Goal: Task Accomplishment & Management: Complete application form

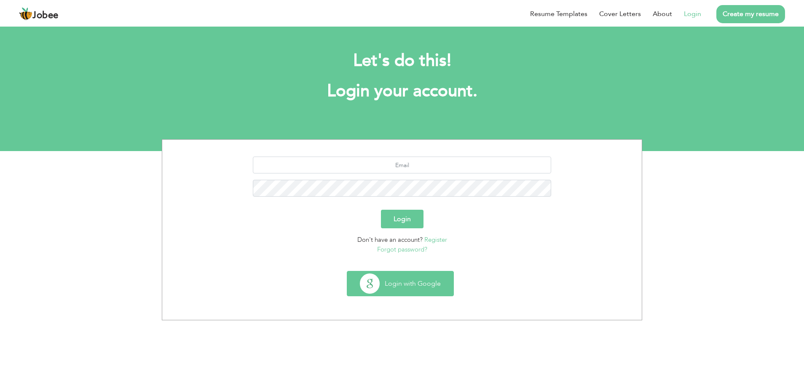
click at [403, 294] on button "Login with Google" at bounding box center [400, 283] width 106 height 24
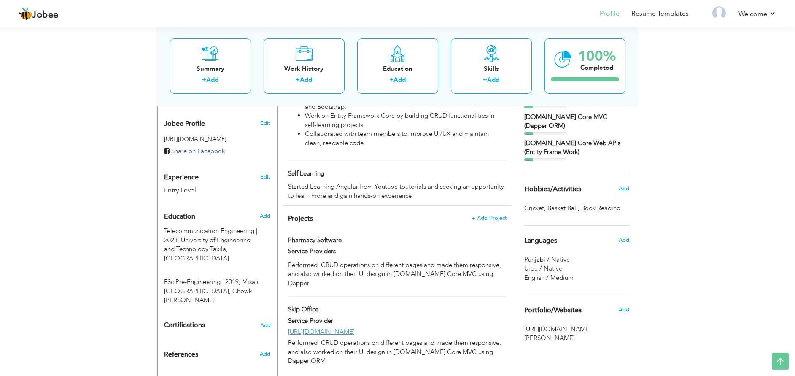
scroll to position [248, 0]
click at [310, 213] on span "Projects" at bounding box center [300, 217] width 25 height 9
click at [343, 236] on span at bounding box center [344, 239] width 6 height 6
type input "Pharmacy Software"
type input "Service Providers"
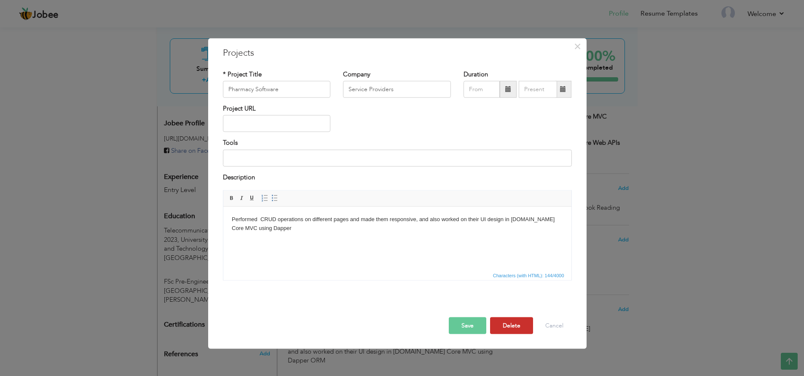
click at [515, 327] on button "Delete" at bounding box center [511, 325] width 43 height 17
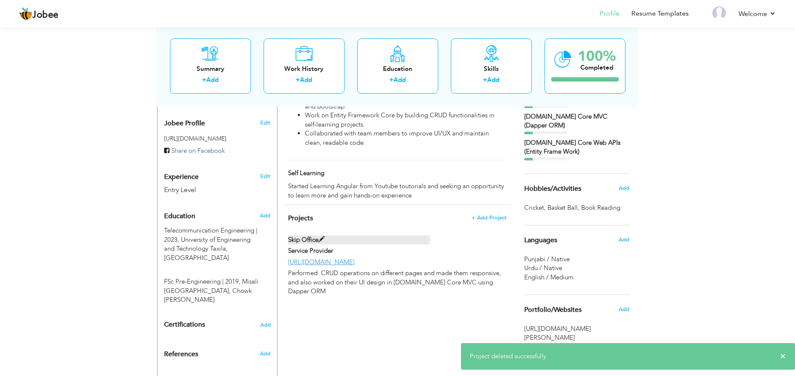
click at [322, 236] on span at bounding box center [321, 239] width 6 height 6
type input "Skip Office"
type input "Service Provider"
type input "[URL][DOMAIN_NAME]"
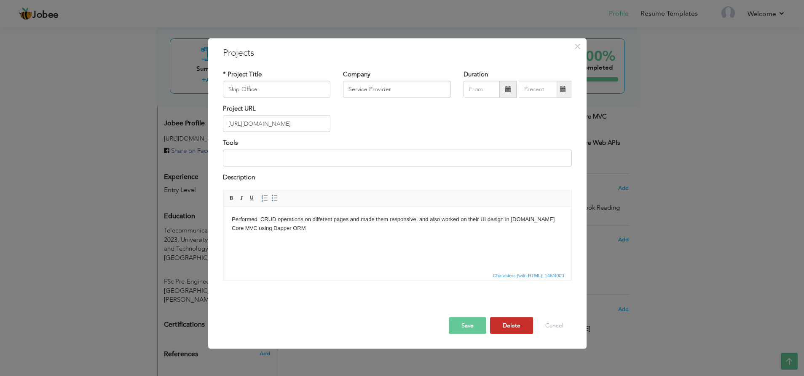
click at [504, 324] on button "Delete" at bounding box center [511, 325] width 43 height 17
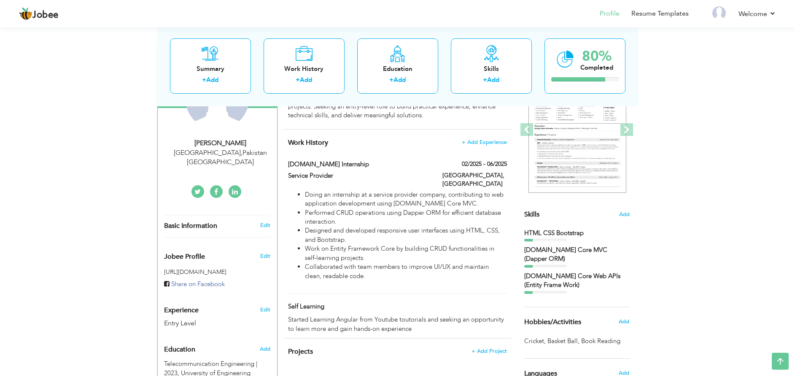
scroll to position [115, 0]
click at [623, 215] on span "Add" at bounding box center [623, 214] width 11 height 8
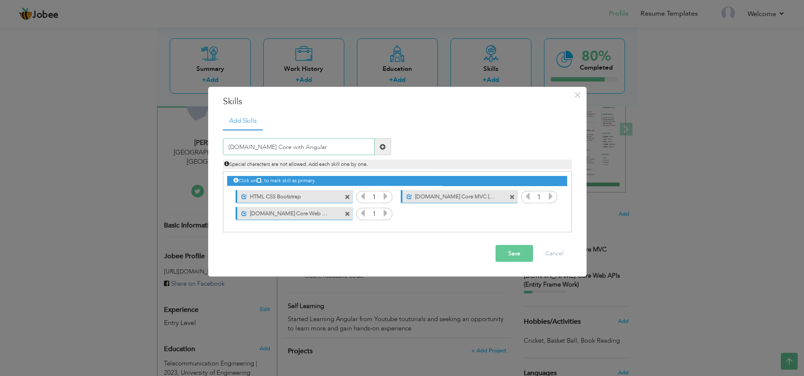
type input "[DOMAIN_NAME] Core with Angular"
click at [512, 255] on button "Save" at bounding box center [515, 253] width 38 height 17
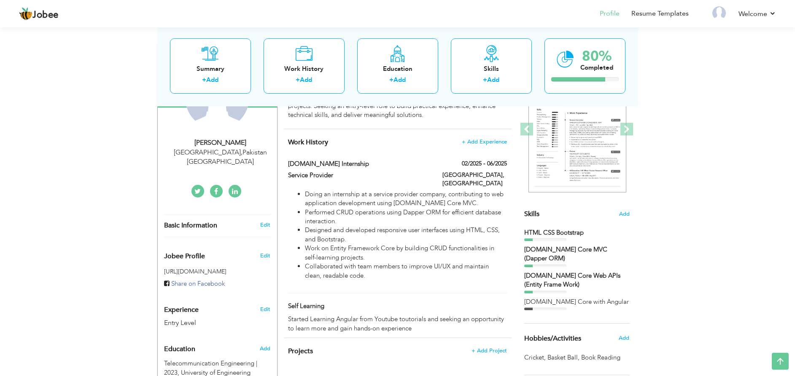
click at [535, 212] on span "Skills" at bounding box center [531, 213] width 15 height 9
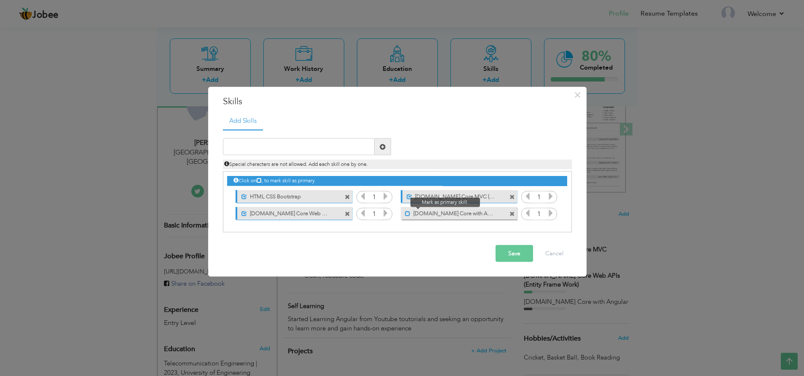
click at [406, 214] on span at bounding box center [407, 212] width 5 height 5
click at [410, 194] on span at bounding box center [409, 195] width 5 height 5
click at [242, 193] on span at bounding box center [244, 195] width 5 height 5
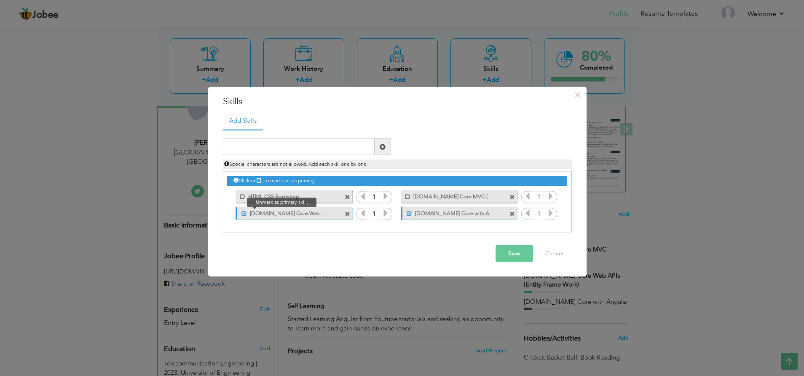
click at [244, 212] on span at bounding box center [244, 212] width 5 height 5
click at [244, 212] on span at bounding box center [242, 212] width 5 height 5
click at [242, 195] on span at bounding box center [242, 195] width 5 height 5
click at [513, 252] on button "Save" at bounding box center [515, 253] width 38 height 17
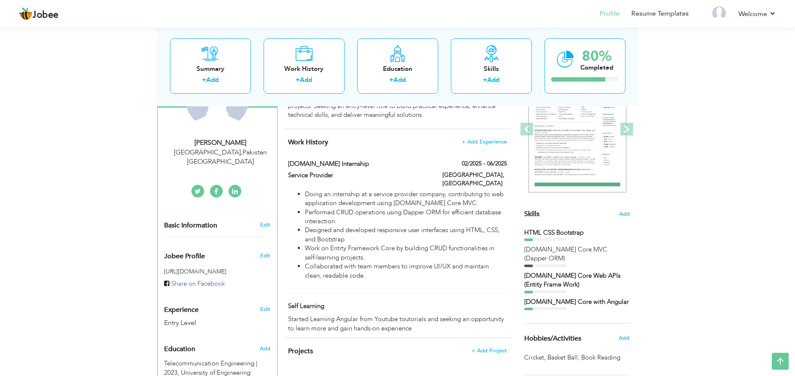
click at [546, 216] on div "Skills Add" at bounding box center [576, 131] width 105 height 175
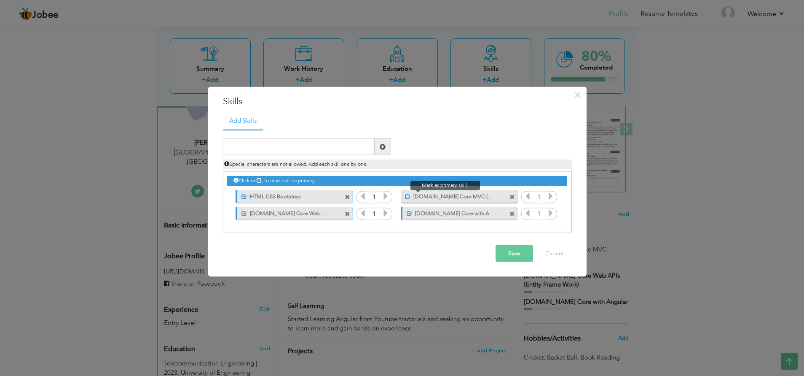
click at [407, 196] on span at bounding box center [407, 195] width 5 height 5
click at [510, 258] on button "Save" at bounding box center [515, 253] width 38 height 17
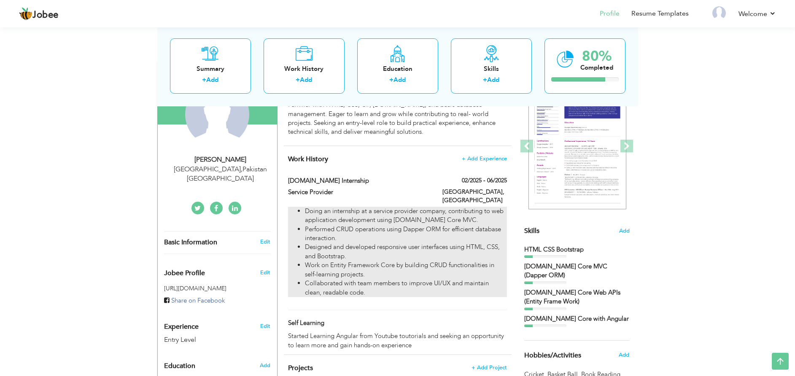
scroll to position [90, 0]
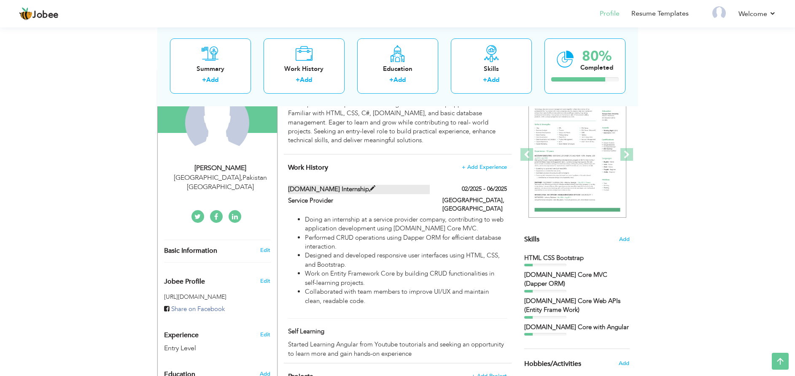
click at [369, 189] on span at bounding box center [372, 188] width 6 height 6
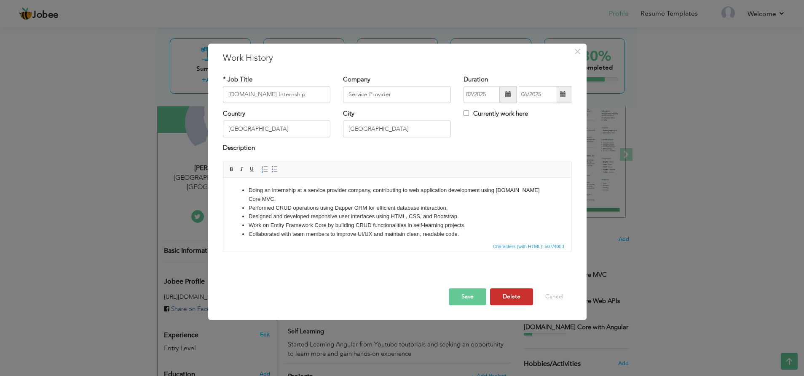
click at [508, 292] on button "Delete" at bounding box center [511, 296] width 43 height 17
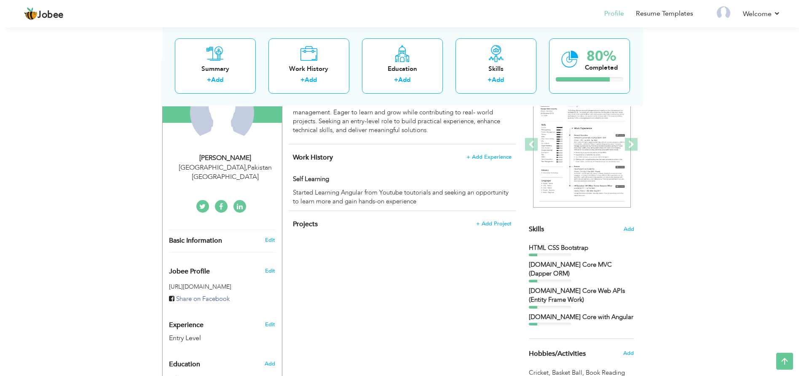
scroll to position [96, 0]
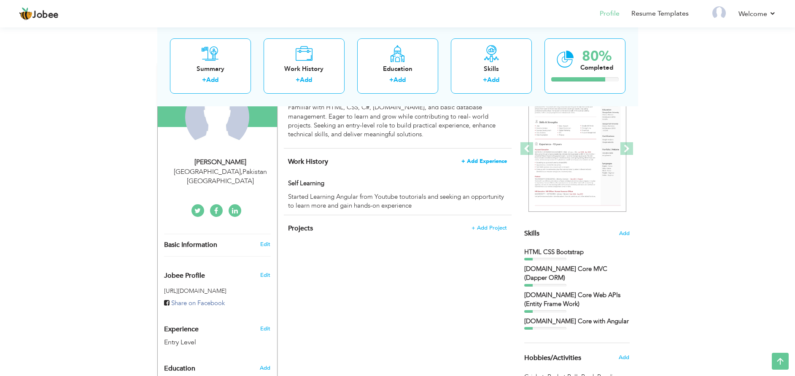
click at [484, 159] on span "+ Add Experience" at bounding box center [484, 161] width 46 height 6
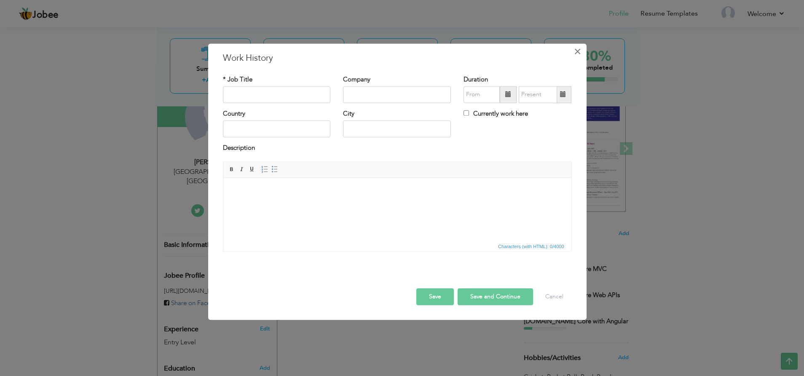
click at [575, 54] on span "×" at bounding box center [577, 51] width 7 height 15
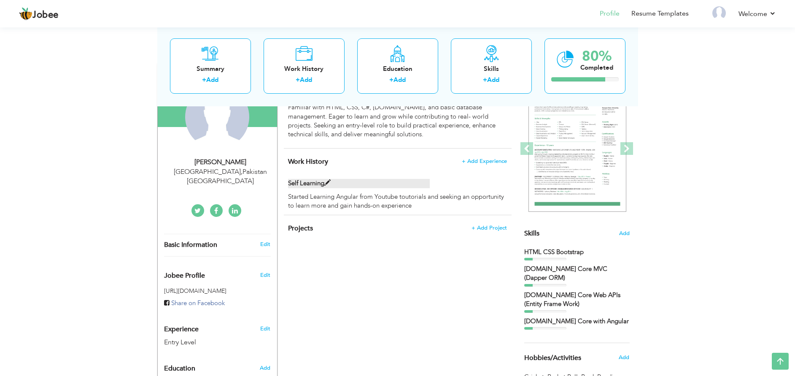
click at [328, 180] on span at bounding box center [327, 183] width 6 height 6
type input "Self Learning"
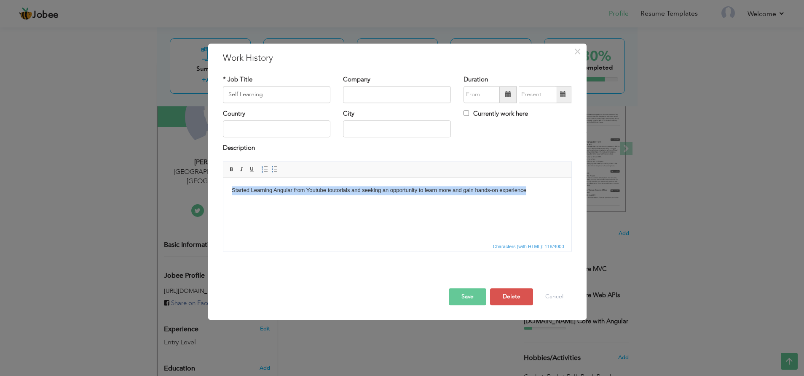
drag, startPoint x: 528, startPoint y: 190, endPoint x: 230, endPoint y: 190, distance: 298.0
click at [230, 190] on html "Started Learning Angular from Youtube toutorials and seeking an opportunity to …" at bounding box center [397, 190] width 348 height 26
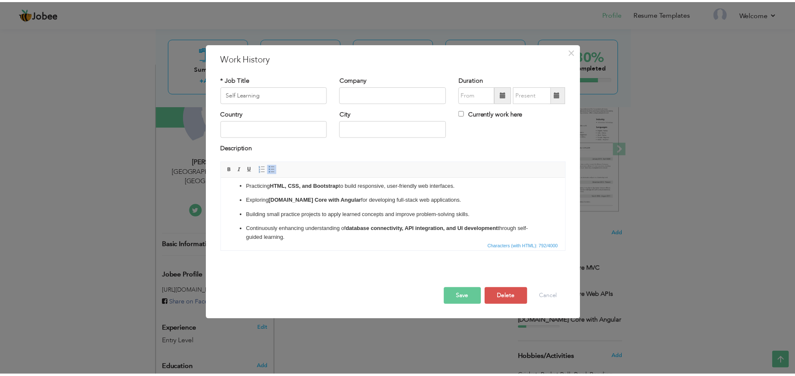
scroll to position [0, 0]
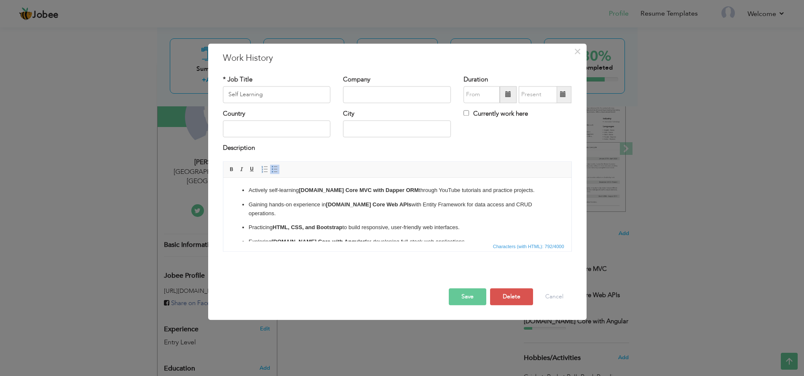
click at [470, 293] on button "Save" at bounding box center [468, 296] width 38 height 17
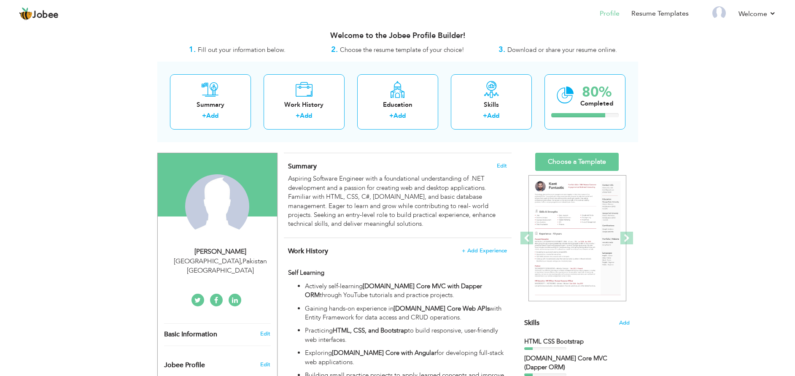
scroll to position [7, 0]
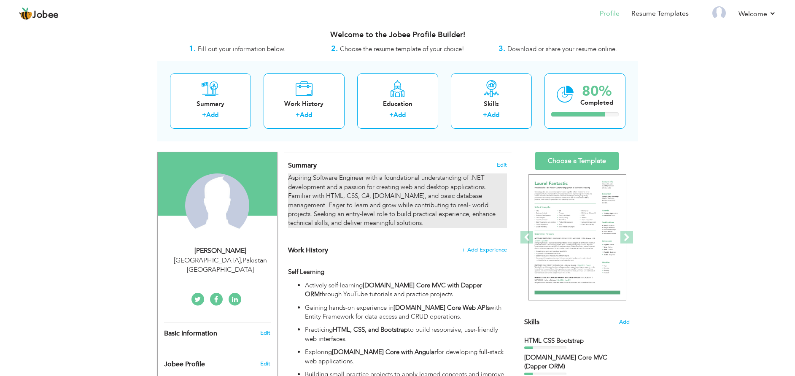
click at [358, 196] on div "Aspiring Software Engineer with a foundational understanding of .NET developmen…" at bounding box center [397, 200] width 218 height 54
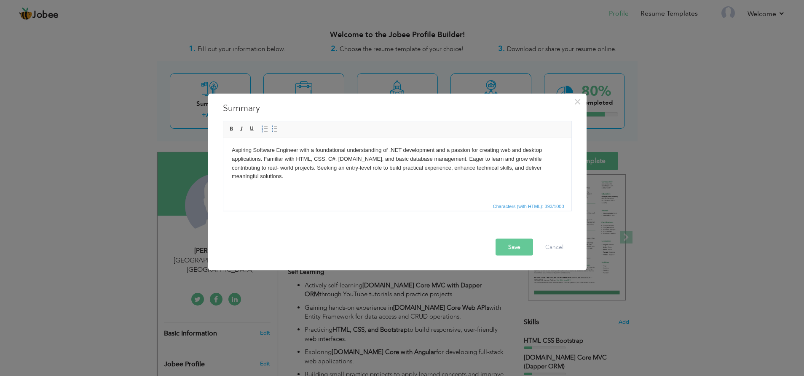
click at [326, 160] on body "Aspiring Software Engineer with a foundational understanding of .NET developmen…" at bounding box center [396, 162] width 331 height 35
click at [517, 243] on button "Save" at bounding box center [515, 246] width 38 height 17
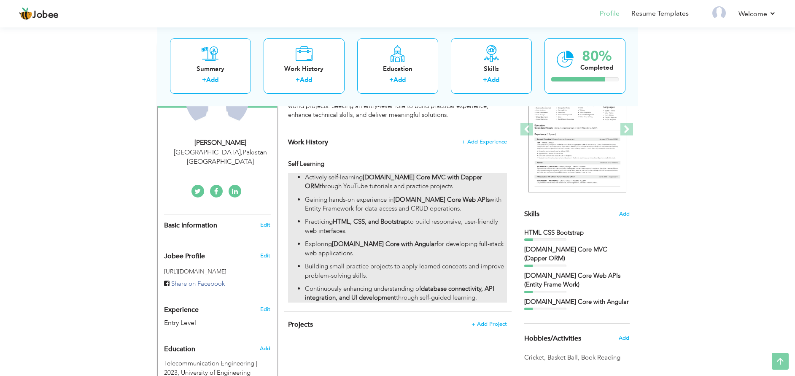
scroll to position [0, 0]
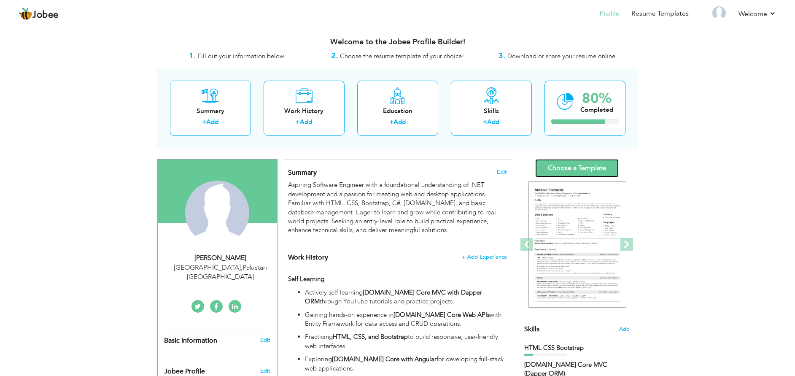
click at [564, 168] on link "Choose a Template" at bounding box center [576, 168] width 83 height 18
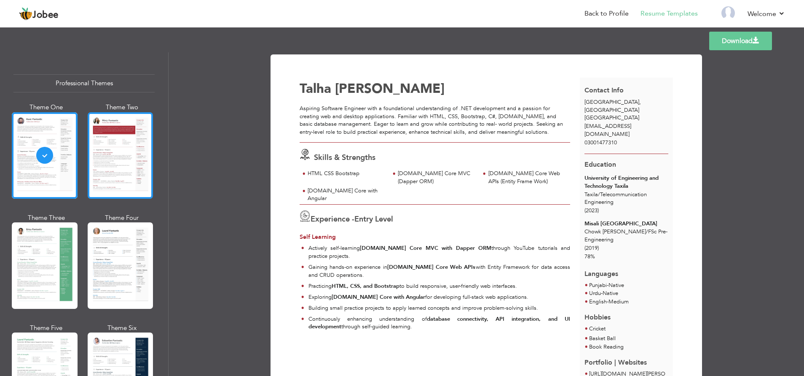
click at [130, 179] on div at bounding box center [121, 155] width 66 height 86
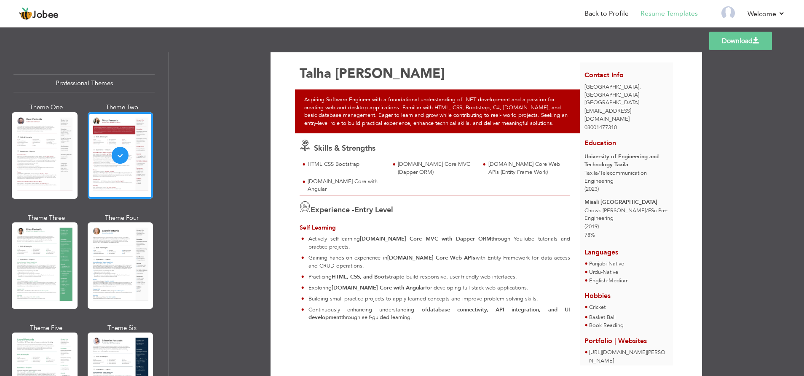
scroll to position [16, 0]
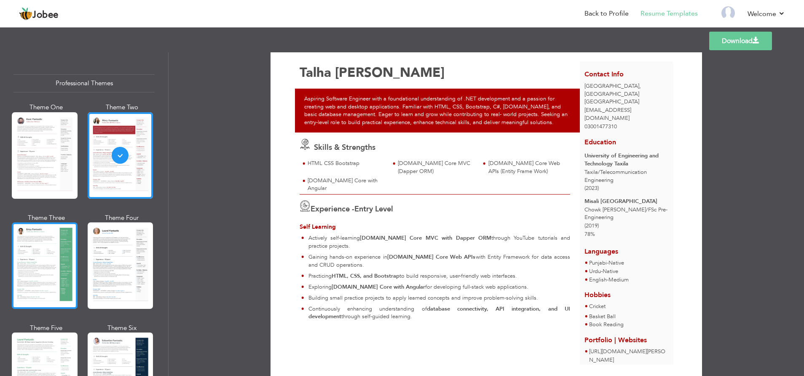
click at [56, 259] on div at bounding box center [45, 265] width 66 height 86
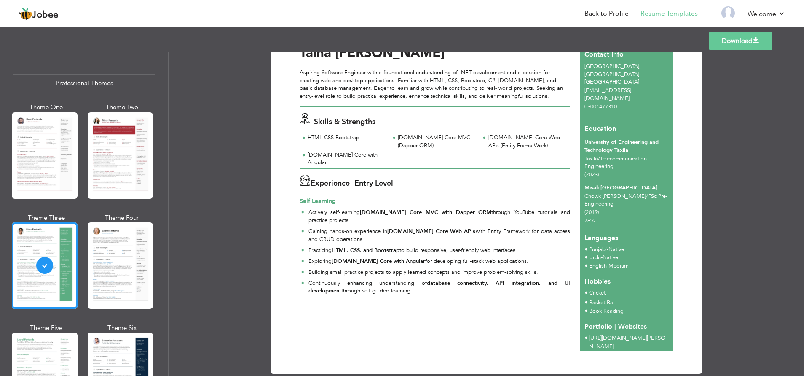
scroll to position [15, 0]
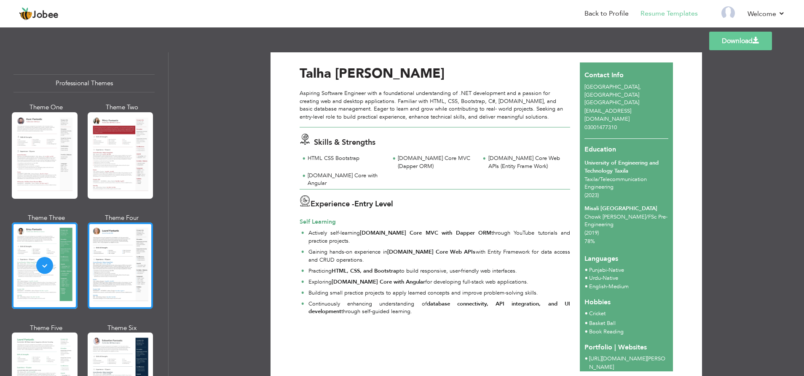
click at [115, 262] on div at bounding box center [121, 265] width 66 height 86
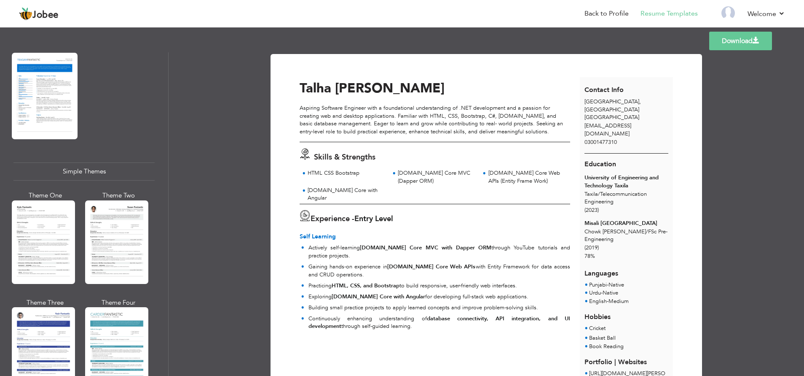
scroll to position [1395, 0]
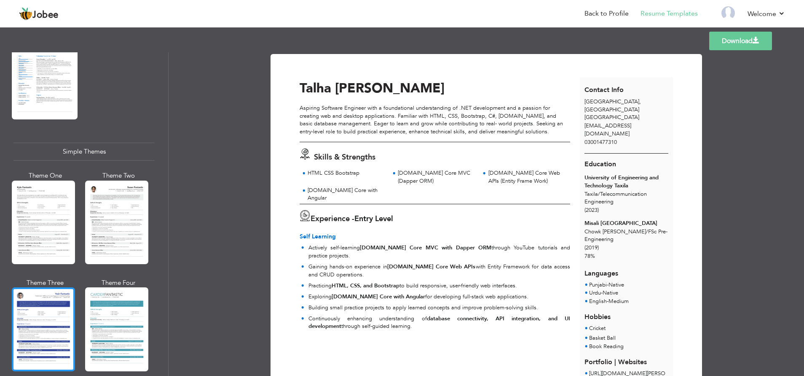
click at [51, 294] on div at bounding box center [43, 328] width 63 height 83
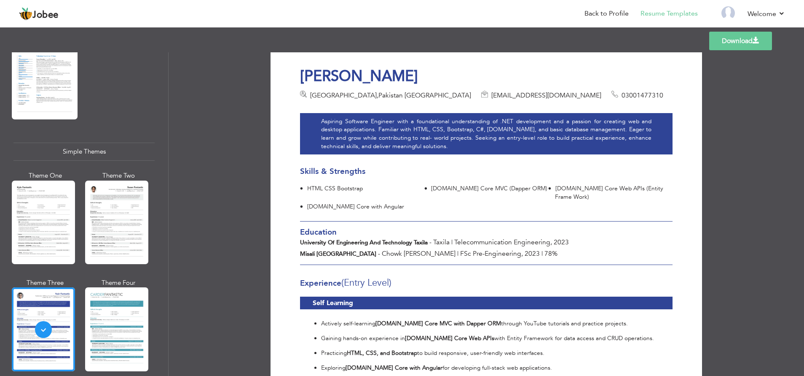
scroll to position [0, 0]
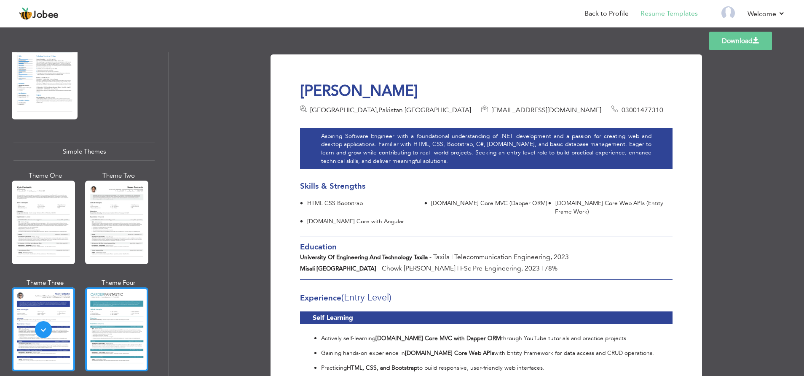
click at [135, 330] on div at bounding box center [116, 328] width 63 height 83
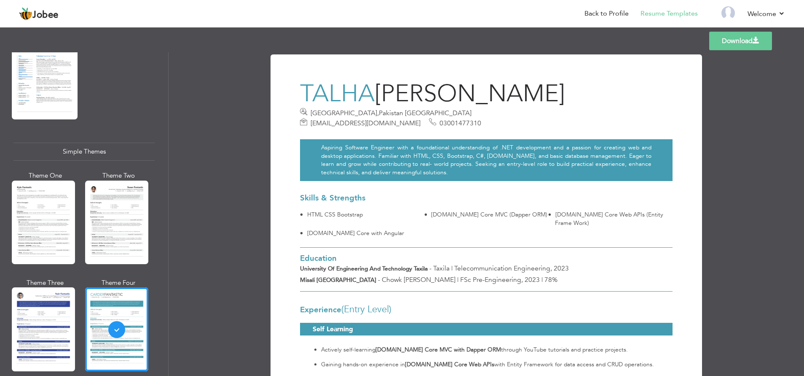
click at [732, 39] on link "Download" at bounding box center [740, 41] width 63 height 19
